Goal: Check status: Check status

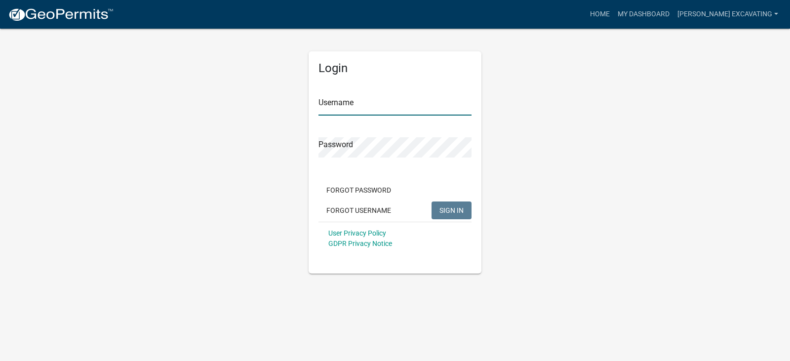
type input "Budke Excavating"
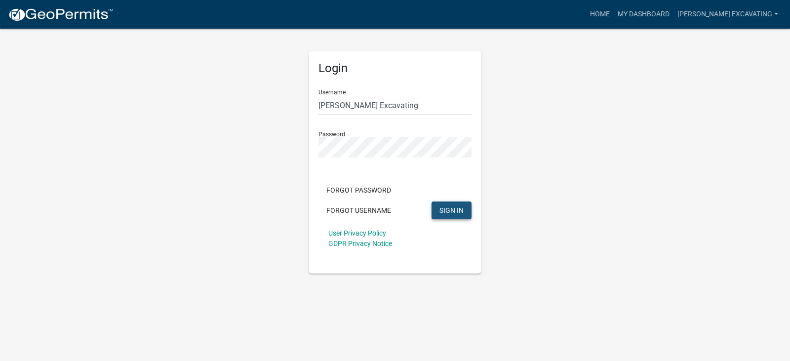
click at [442, 210] on span "SIGN IN" at bounding box center [452, 210] width 24 height 8
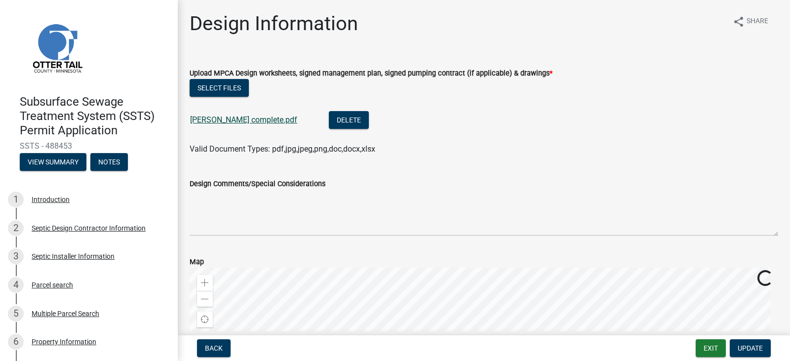
click at [235, 121] on link "[PERSON_NAME] complete.pdf" at bounding box center [243, 119] width 107 height 9
